Goal: Information Seeking & Learning: Learn about a topic

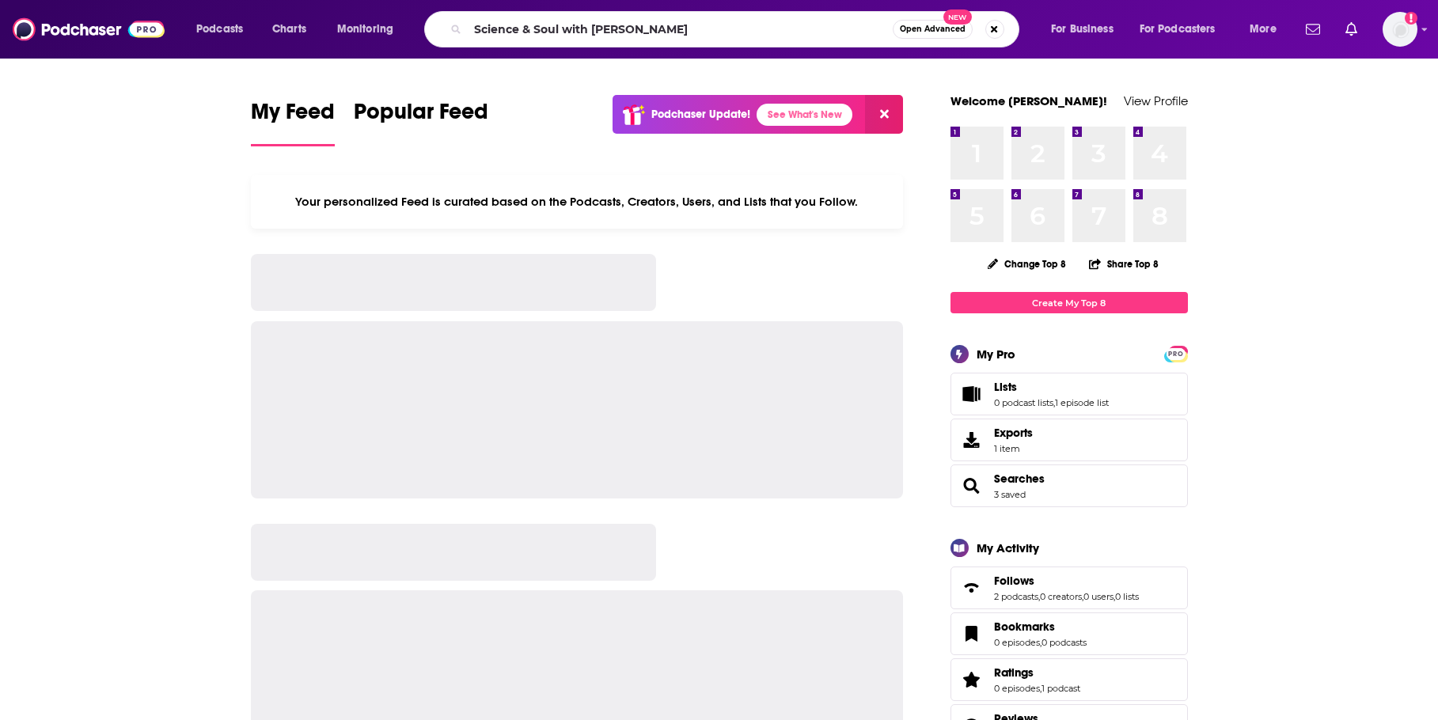
type input "Science & Soul with [PERSON_NAME]"
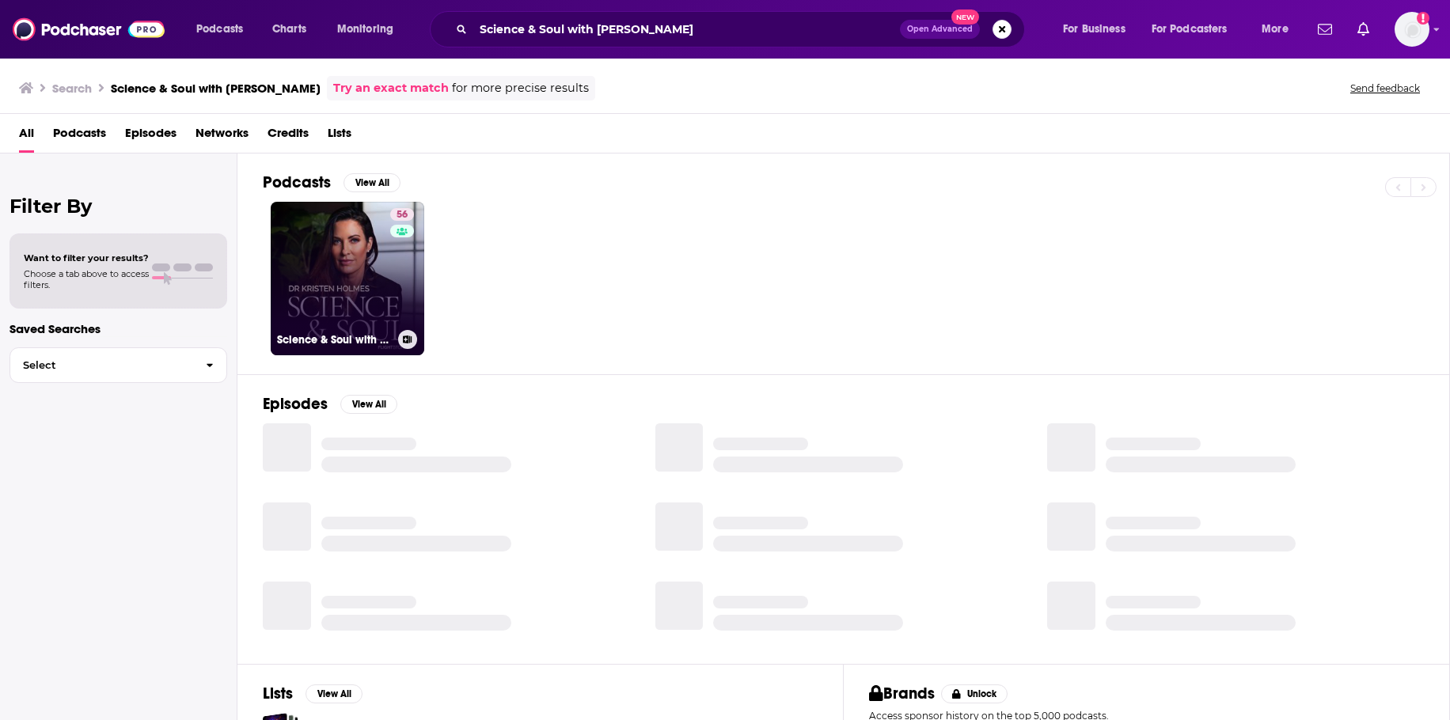
click at [363, 291] on link "56 Science & Soul with [PERSON_NAME]" at bounding box center [348, 279] width 154 height 154
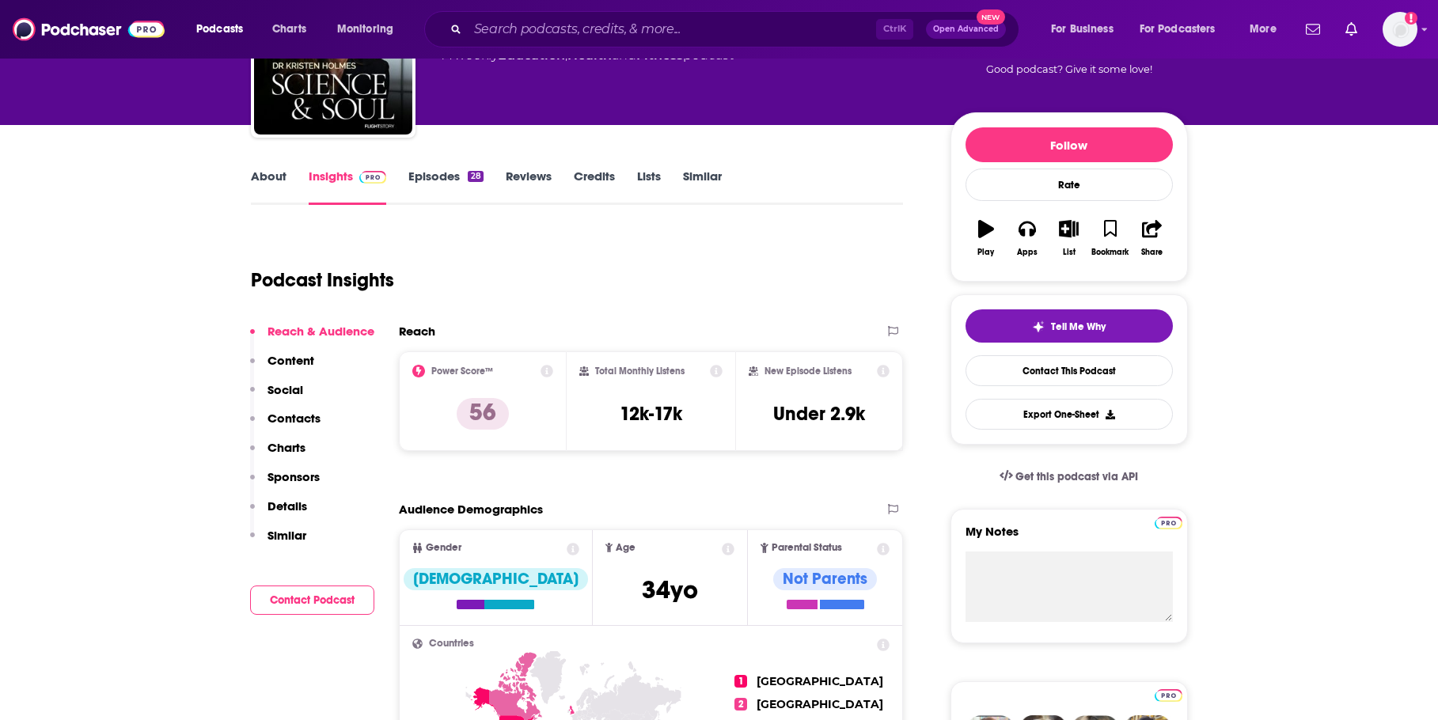
scroll to position [158, 0]
